Goal: Transaction & Acquisition: Purchase product/service

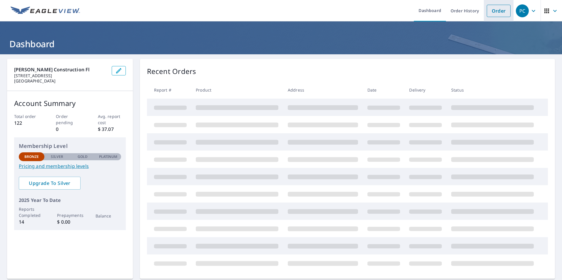
click at [499, 10] on link "Order" at bounding box center [499, 11] width 24 height 12
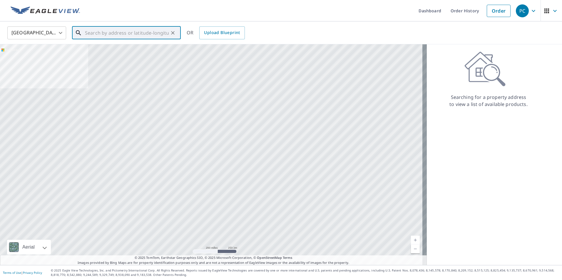
click at [133, 31] on input "text" at bounding box center [127, 33] width 84 height 16
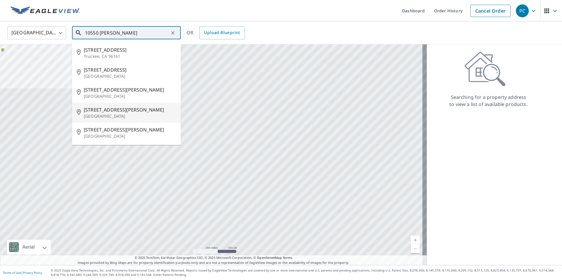
click at [114, 111] on span "[STREET_ADDRESS][PERSON_NAME]" at bounding box center [130, 109] width 92 height 7
type input "[STREET_ADDRESS][PERSON_NAME]"
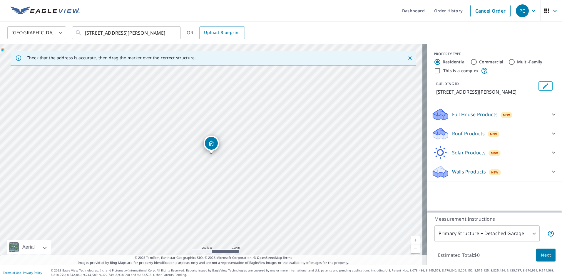
click at [468, 133] on p "Roof Products" at bounding box center [468, 133] width 33 height 7
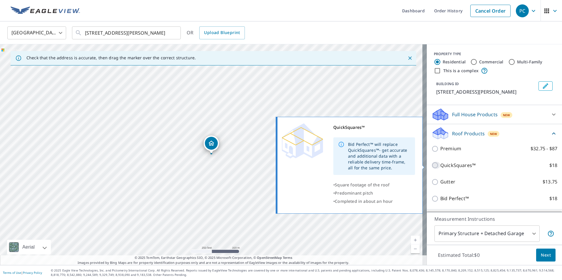
click at [431, 167] on input "QuickSquares™ $18" at bounding box center [435, 165] width 9 height 7
checkbox input "true"
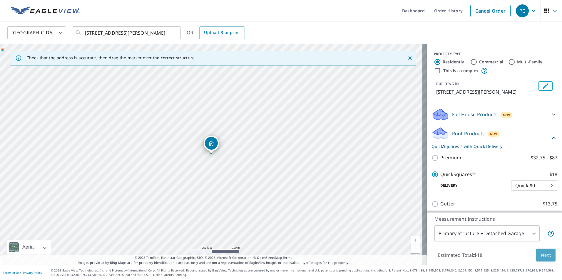
click at [547, 252] on button "Next" at bounding box center [545, 255] width 19 height 13
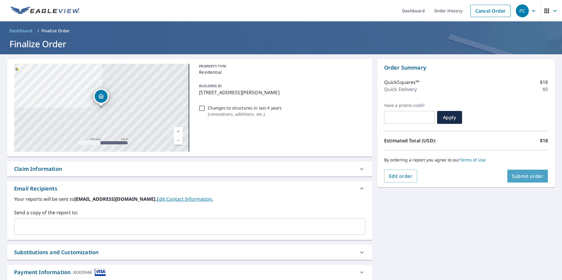
click at [519, 174] on span "Submit order" at bounding box center [527, 176] width 31 height 6
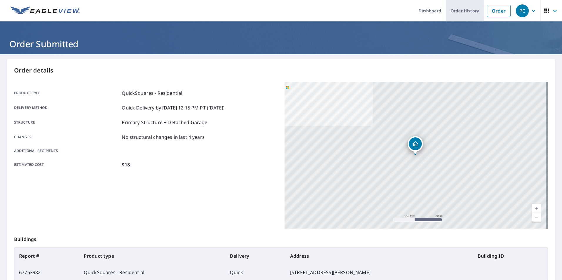
click at [452, 13] on link "Order History" at bounding box center [465, 10] width 38 height 21
